Goal: Task Accomplishment & Management: Manage account settings

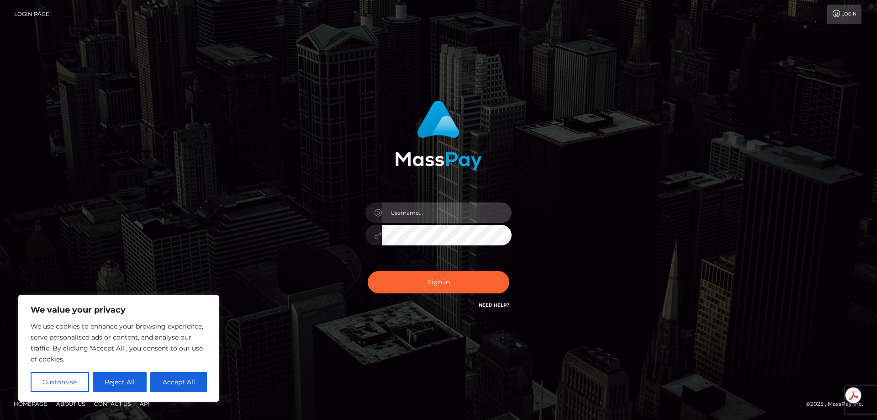
click at [410, 206] on input "text" at bounding box center [447, 212] width 130 height 21
type input "[EMAIL_ADDRESS][DOMAIN_NAME]"
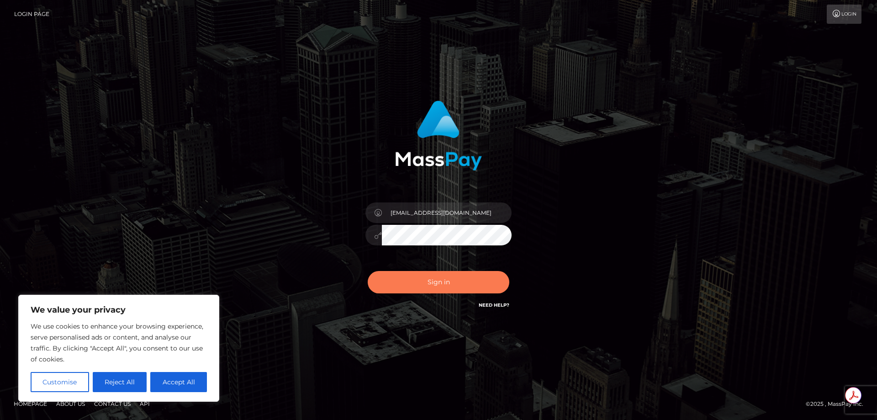
click at [435, 284] on button "Sign in" at bounding box center [439, 282] width 142 height 22
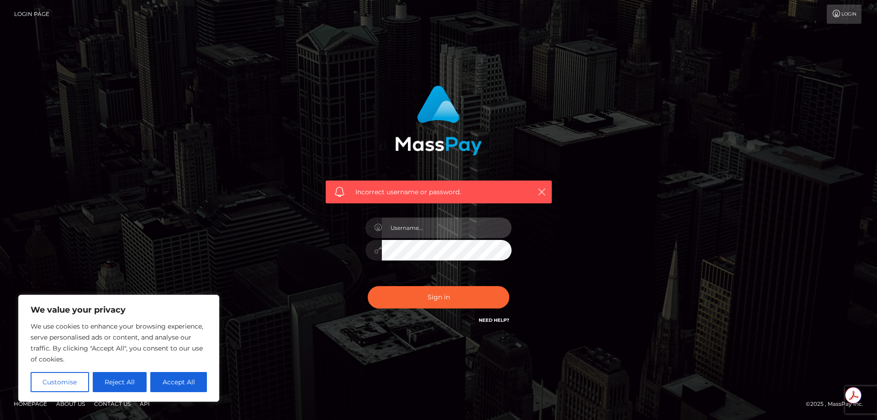
click at [421, 230] on input "text" at bounding box center [447, 227] width 130 height 21
type input "[EMAIL_ADDRESS][DOMAIN_NAME]"
click at [543, 187] on icon "button" at bounding box center [541, 191] width 9 height 9
drag, startPoint x: 195, startPoint y: 379, endPoint x: 230, endPoint y: 377, distance: 35.2
click at [195, 379] on button "Accept All" at bounding box center [178, 382] width 57 height 20
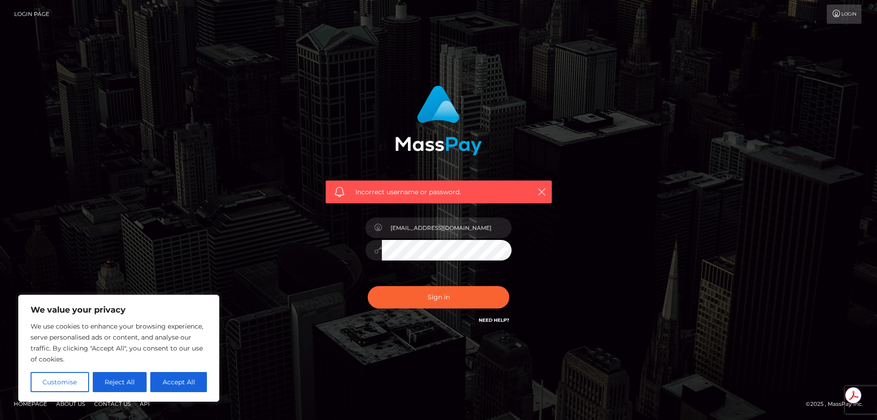
checkbox input "true"
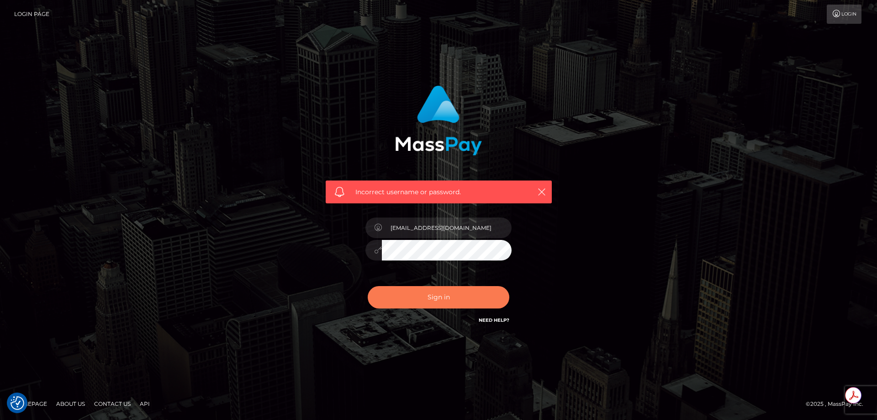
click at [438, 302] on button "Sign in" at bounding box center [439, 297] width 142 height 22
